Goal: Information Seeking & Learning: Learn about a topic

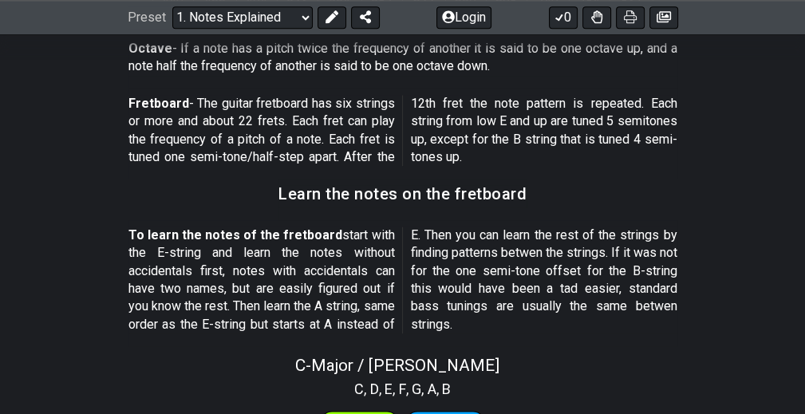
scroll to position [1341, 0]
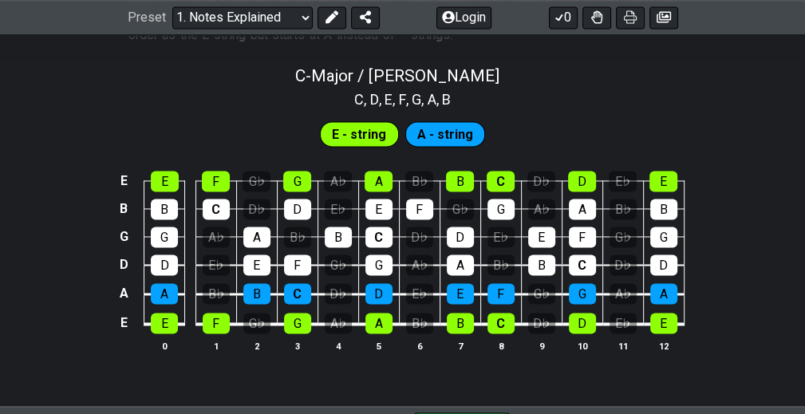
scroll to position [1618, 0]
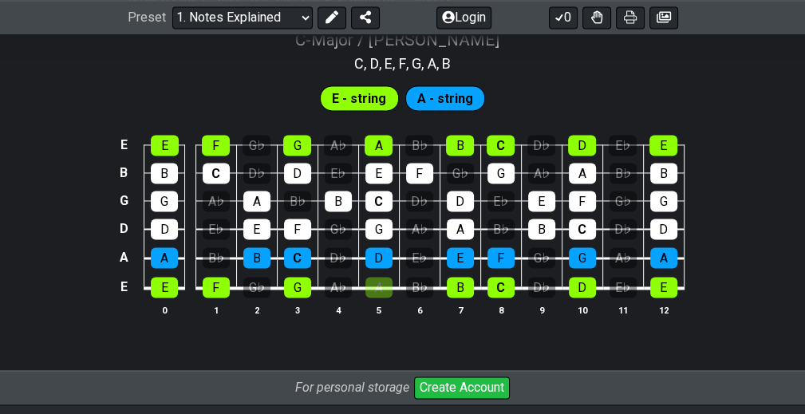
click at [373, 286] on div "A" at bounding box center [378, 287] width 27 height 21
click at [417, 295] on div "B♭" at bounding box center [419, 287] width 27 height 21
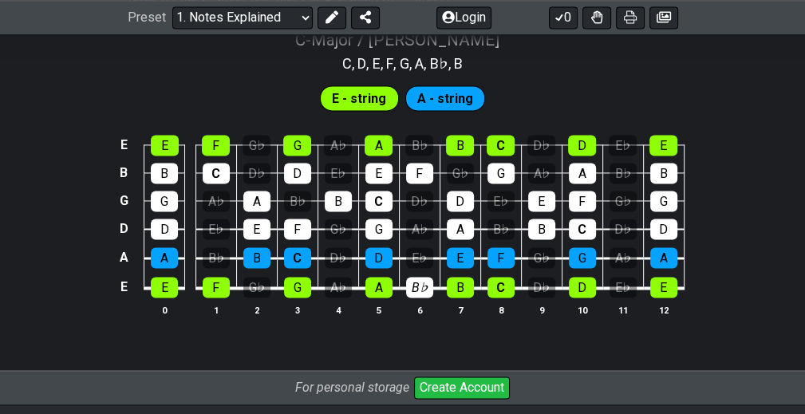
click at [417, 295] on div "B♭" at bounding box center [419, 287] width 27 height 21
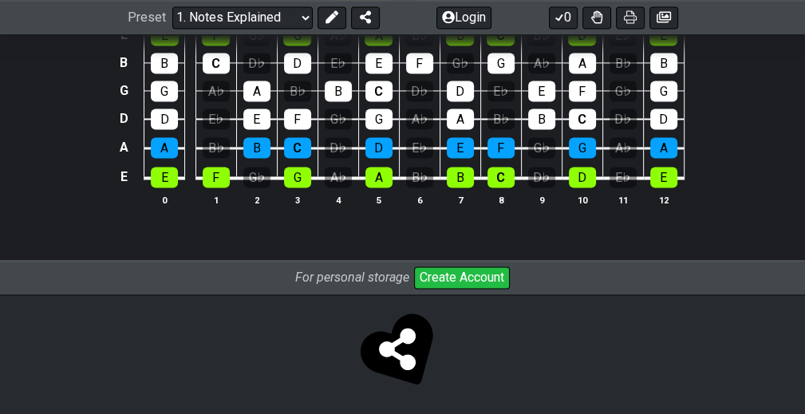
scroll to position [1730, 0]
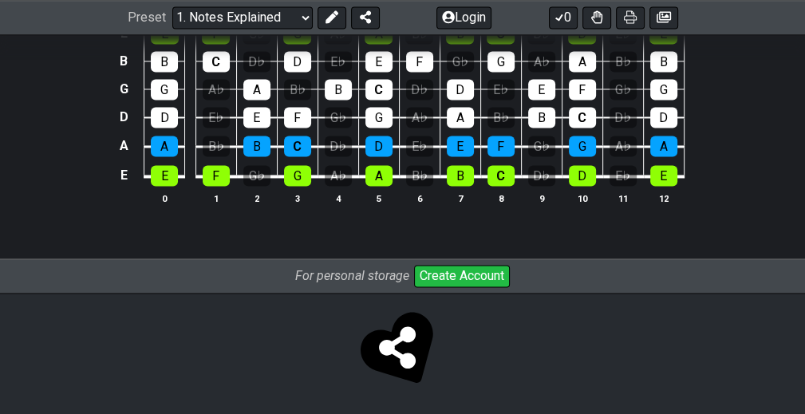
click at [413, 330] on icon at bounding box center [397, 347] width 37 height 42
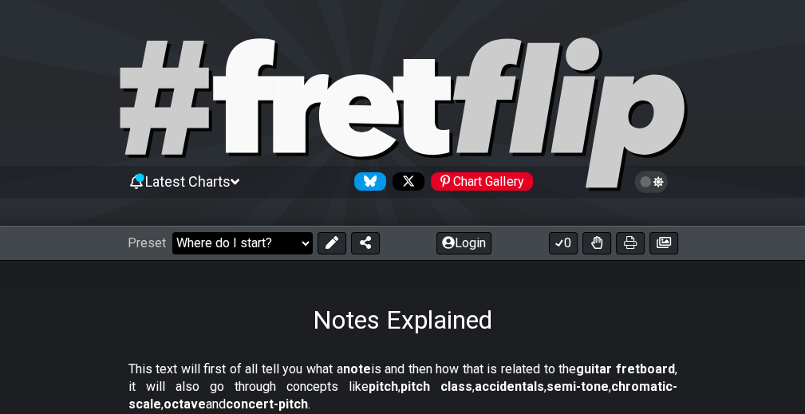
click at [172, 232] on select "Welcome to #fretflip! Initial Preset Custom Preset Minor Pentatonic Major Penta…" at bounding box center [242, 243] width 140 height 22
select select "/beginner-guitar"
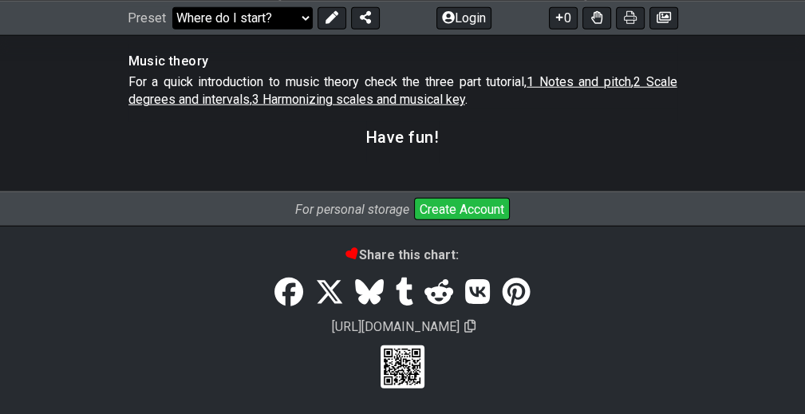
scroll to position [2850, 0]
